Goal: Book appointment/travel/reservation

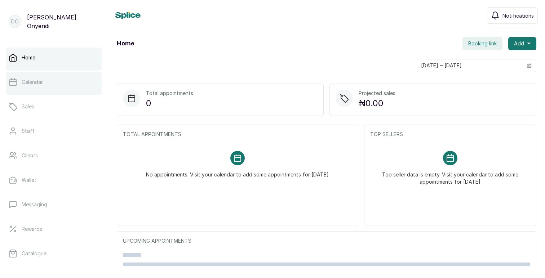
click at [52, 87] on link "Calendar" at bounding box center [54, 82] width 96 height 20
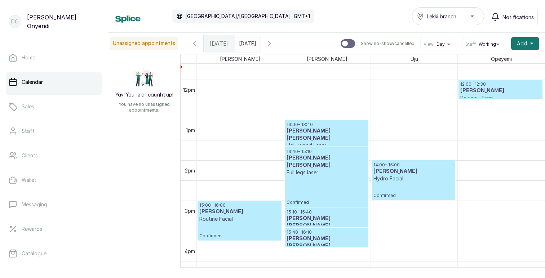
scroll to position [479, 0]
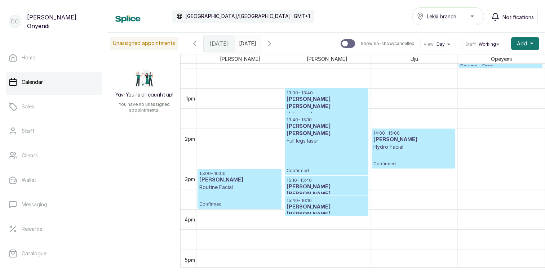
click at [274, 44] on icon "button" at bounding box center [269, 43] width 9 height 9
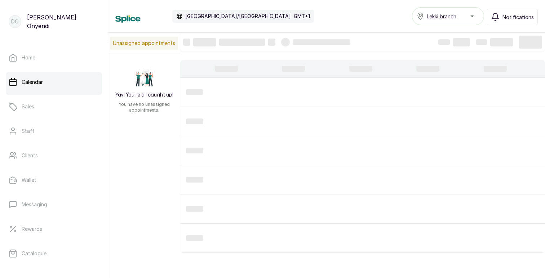
scroll to position [243, 0]
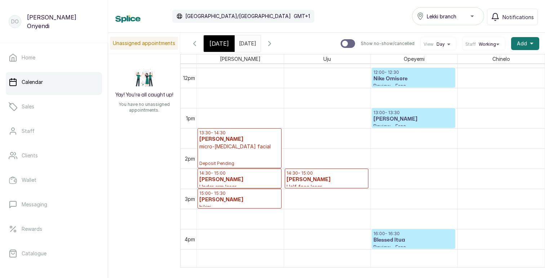
click at [194, 45] on icon "button" at bounding box center [194, 43] width 9 height 9
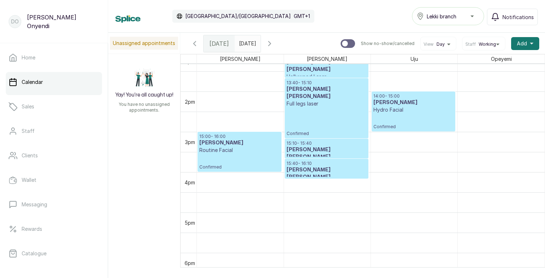
click at [245, 146] on h3 "Layo Ogunbanwo" at bounding box center [239, 142] width 80 height 7
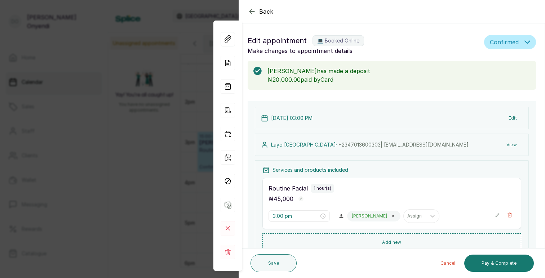
click at [514, 118] on button "Edit" at bounding box center [513, 118] width 20 height 13
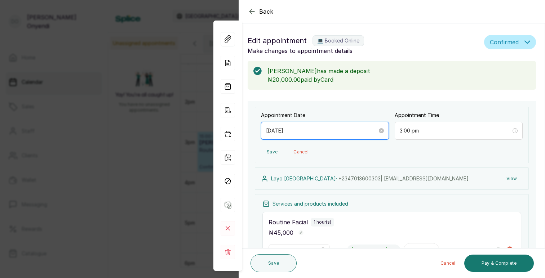
click at [303, 129] on input "2025/09/25" at bounding box center [321, 131] width 111 height 8
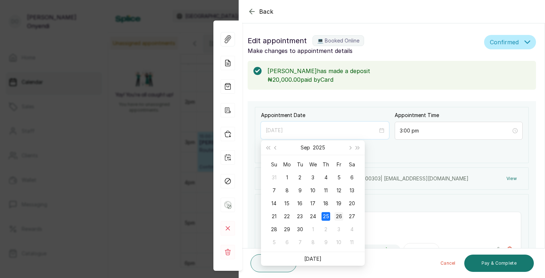
type input "2025/09/26"
click at [337, 214] on div "26" at bounding box center [338, 216] width 9 height 9
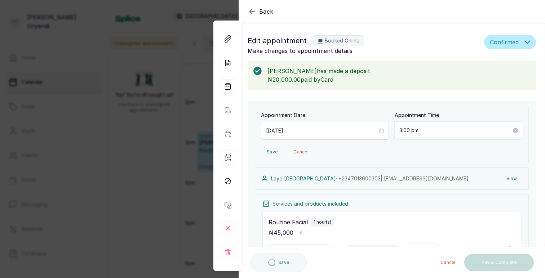
click at [406, 132] on input "3:00 pm" at bounding box center [455, 131] width 112 height 8
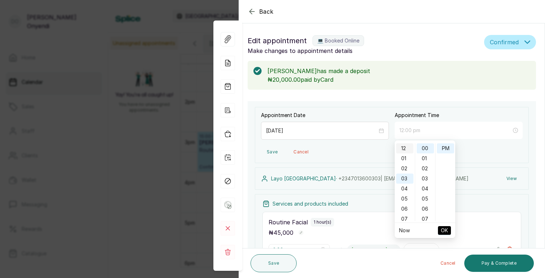
click at [406, 150] on div "12" at bounding box center [404, 148] width 17 height 10
type input "12:00 pm"
click at [443, 231] on span "OK" at bounding box center [444, 231] width 7 height 14
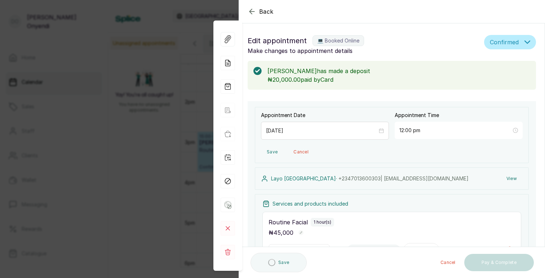
type input "12:00 pm"
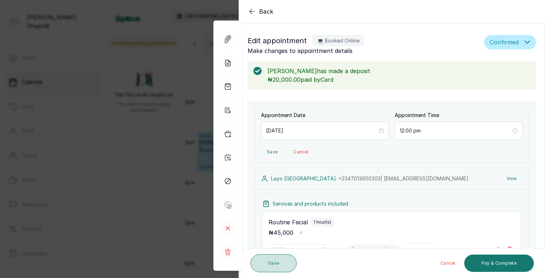
click at [277, 265] on button "Save" at bounding box center [274, 263] width 46 height 18
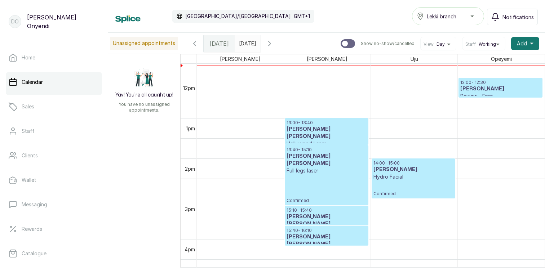
click at [271, 44] on icon "button" at bounding box center [270, 43] width 2 height 4
